Goal: Task Accomplishment & Management: Use online tool/utility

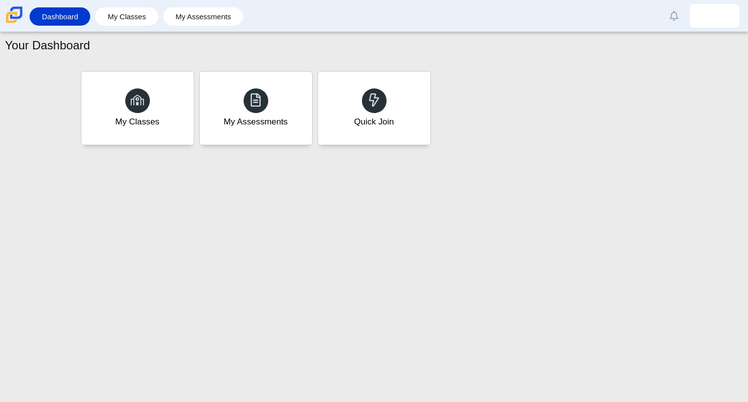
click at [311, 179] on div "Your Dashboard My Classes My Assessments Quick Join" at bounding box center [374, 216] width 748 height 369
click at [402, 140] on div "Quick Join" at bounding box center [374, 108] width 117 height 76
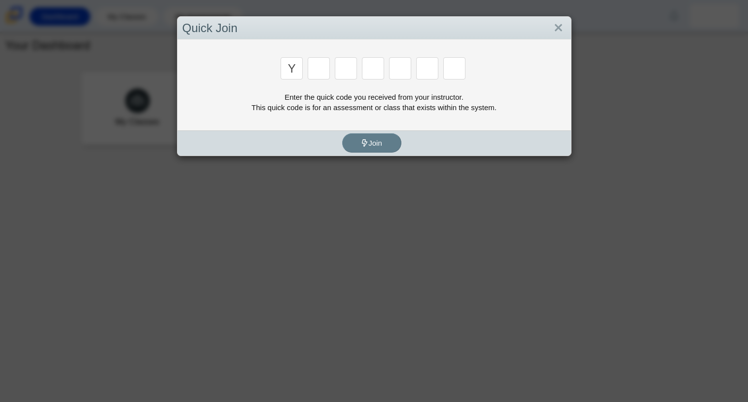
type input "y"
type input "3"
type input "k"
type input "e"
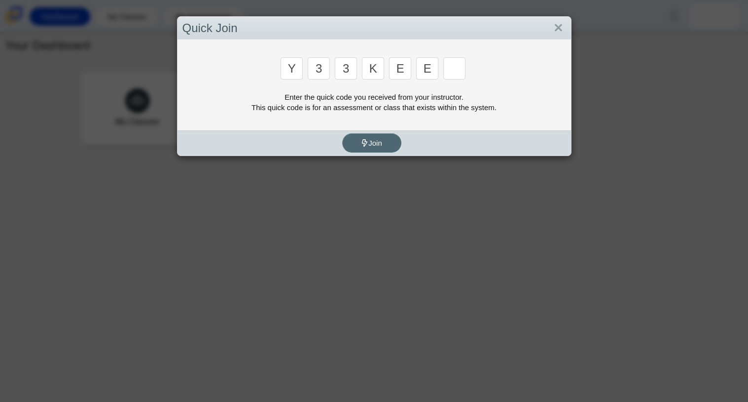
type input "e"
type input "4"
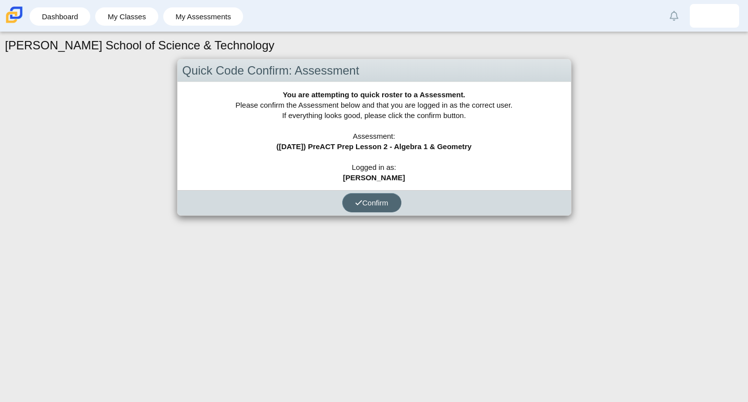
click at [361, 200] on span "Confirm" at bounding box center [372, 202] width 34 height 8
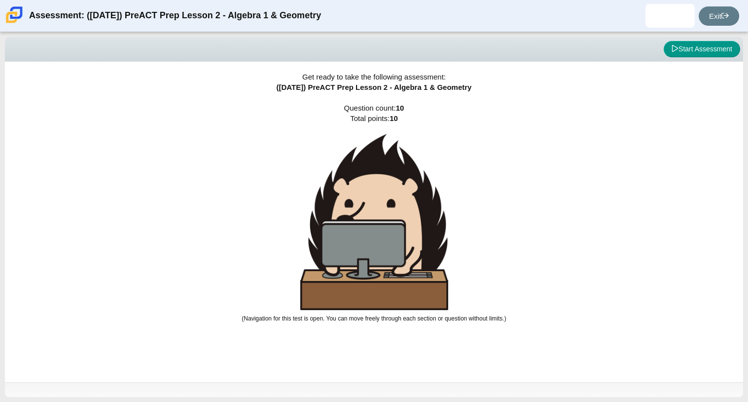
click at [494, 401] on div "Viewing Question 0 of 10 in Pacing Mode Start Assessment Get ready to take the …" at bounding box center [374, 216] width 748 height 369
click at [712, 9] on link "Exit" at bounding box center [719, 15] width 40 height 19
